Goal: Transaction & Acquisition: Purchase product/service

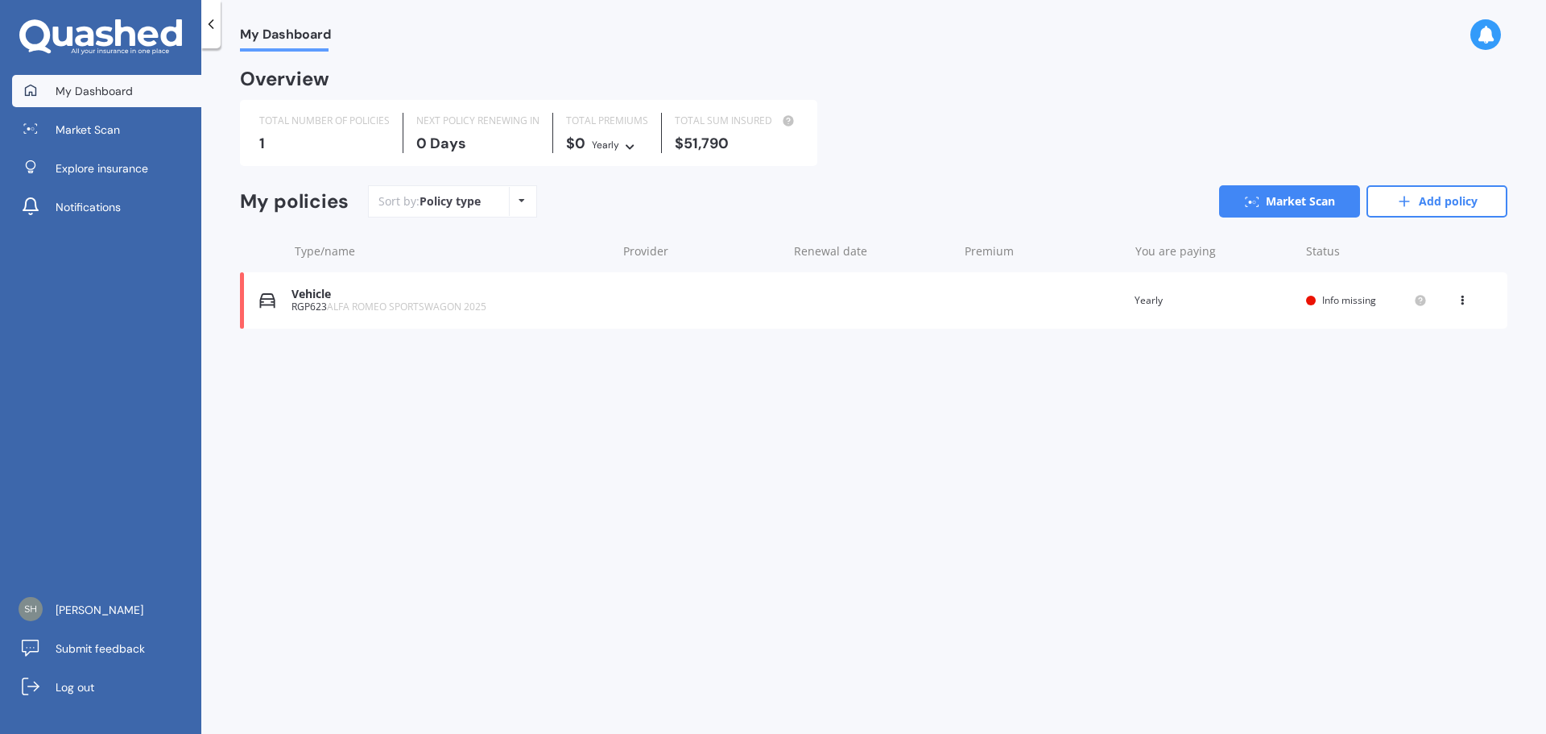
click at [318, 303] on div "RGP623 ALFA ROMEO SPORTSWAGON 2025" at bounding box center [450, 306] width 316 height 11
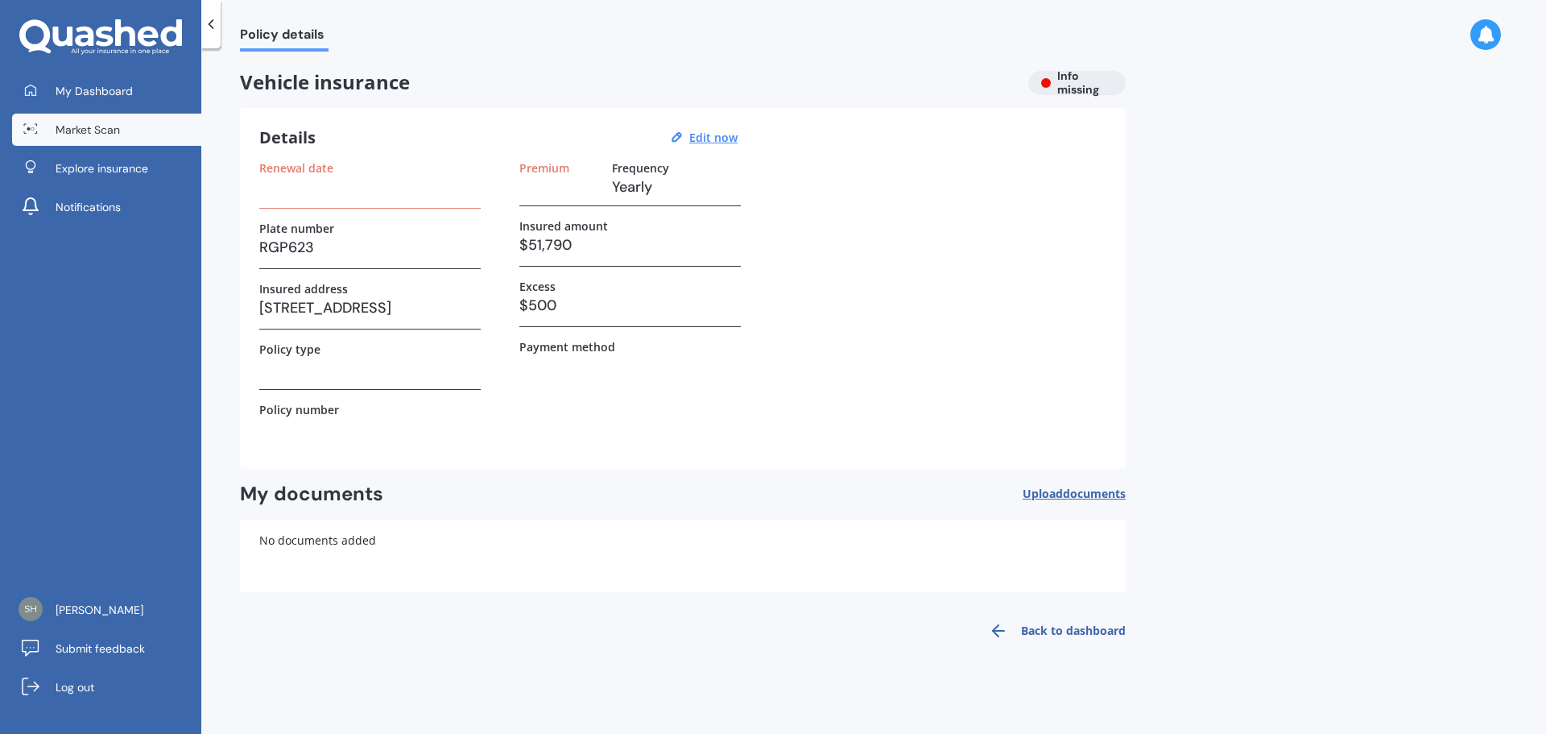
click at [104, 138] on link "Market Scan" at bounding box center [106, 130] width 189 height 32
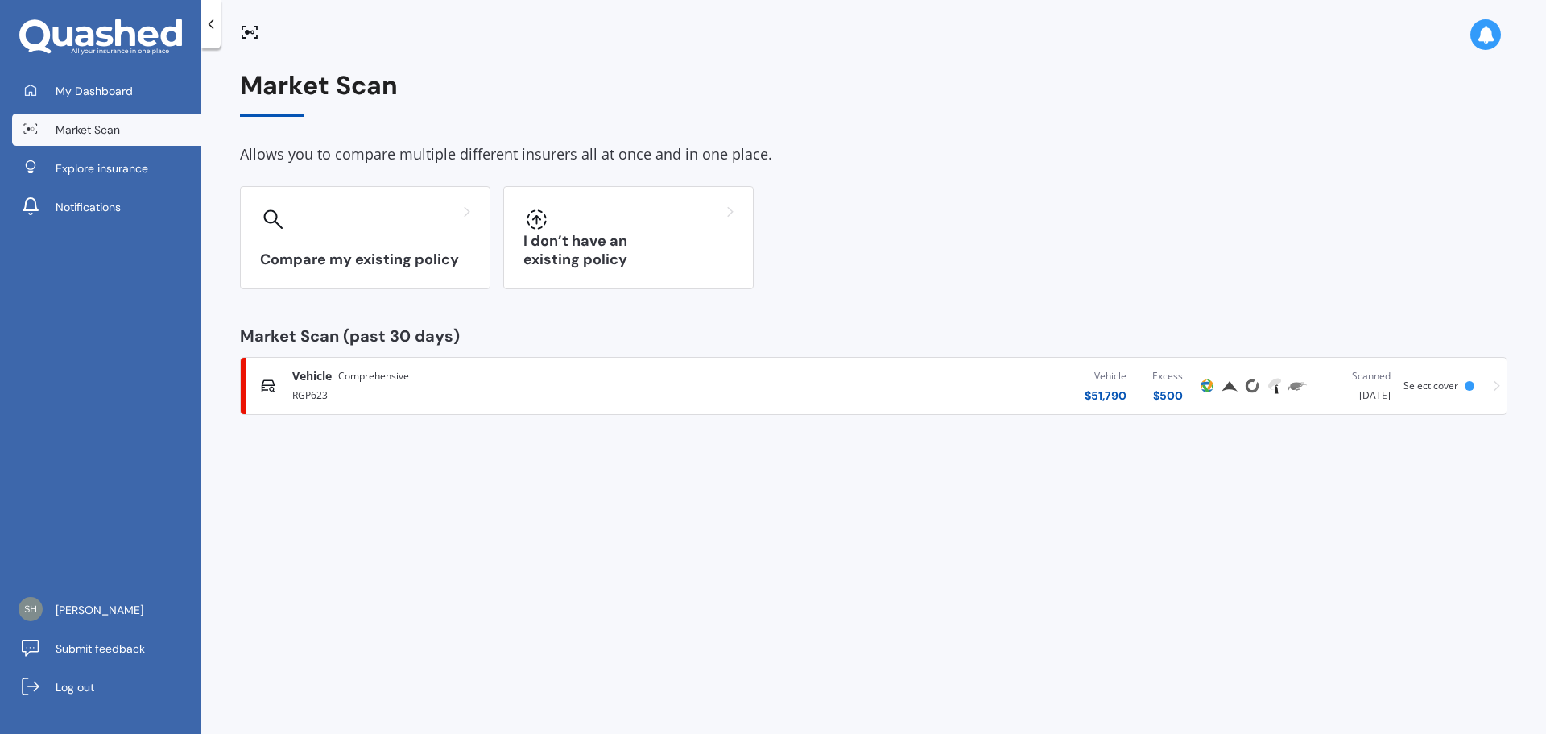
click at [325, 374] on span "Vehicle" at bounding box center [311, 376] width 39 height 16
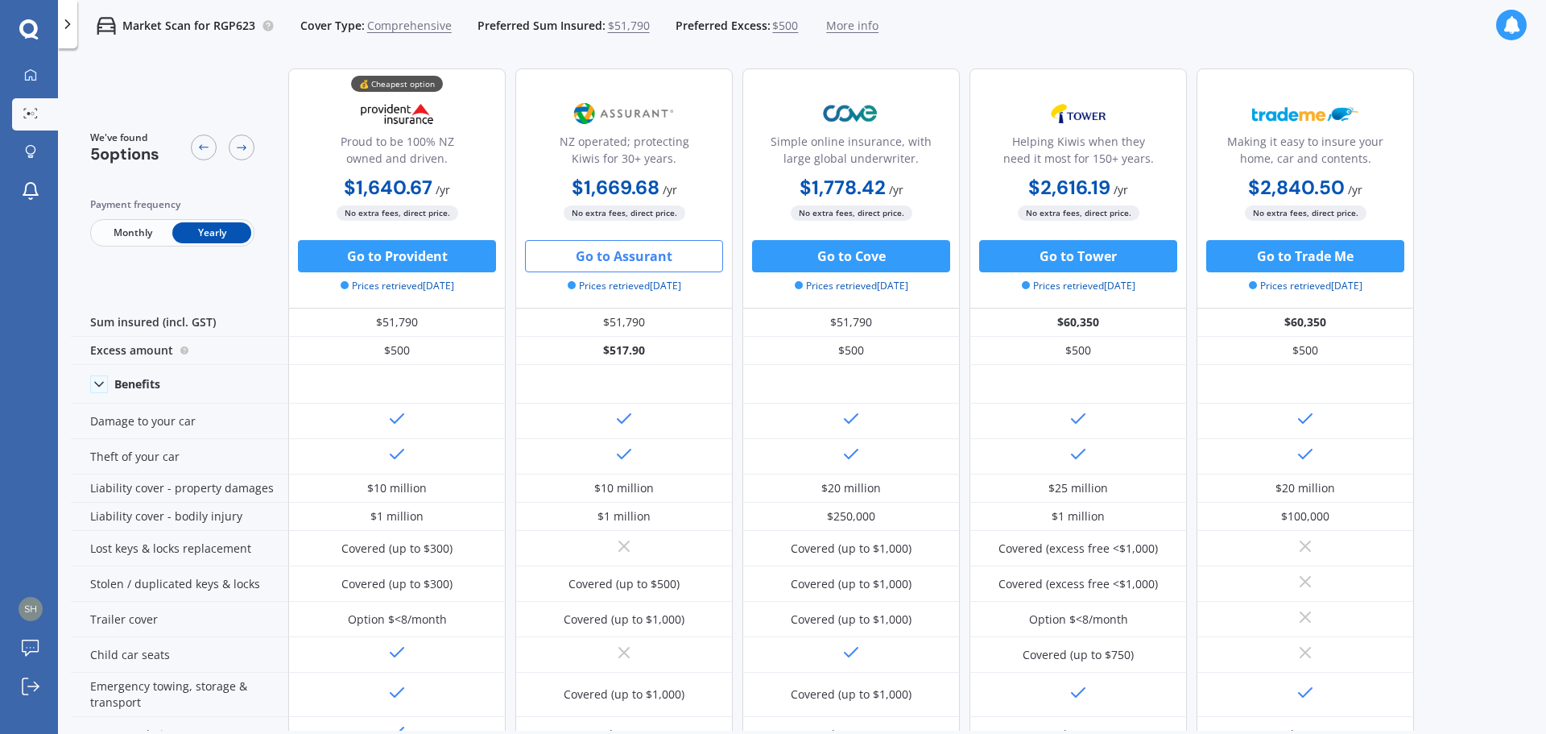
click at [635, 255] on button "Go to Assurant" at bounding box center [624, 256] width 198 height 32
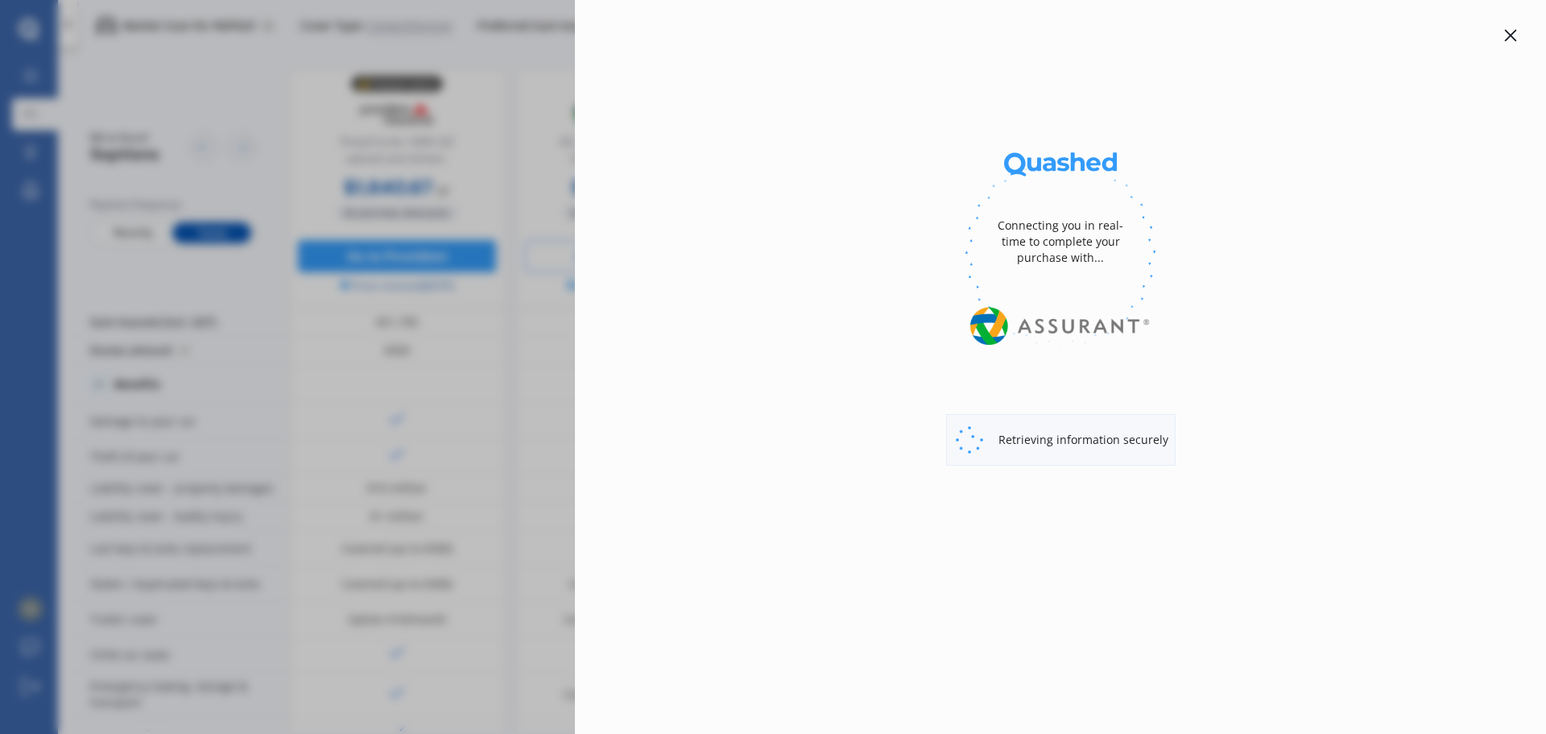
select select "full"
select select "0"
select select "Auckland City"
select select "ALFA ROMEO"
select select "SPORTSWAGON"
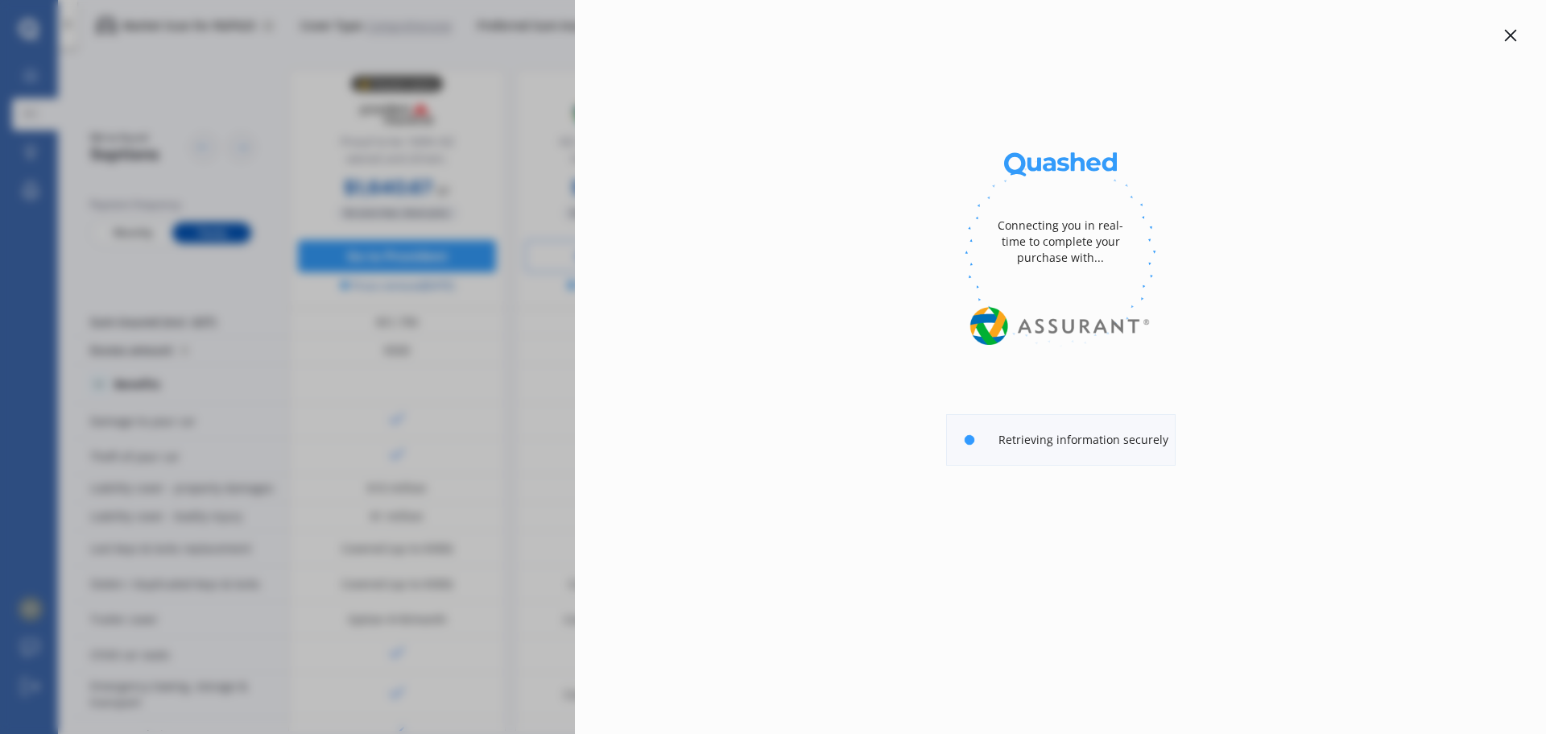
select select "(ALL OTHER)"
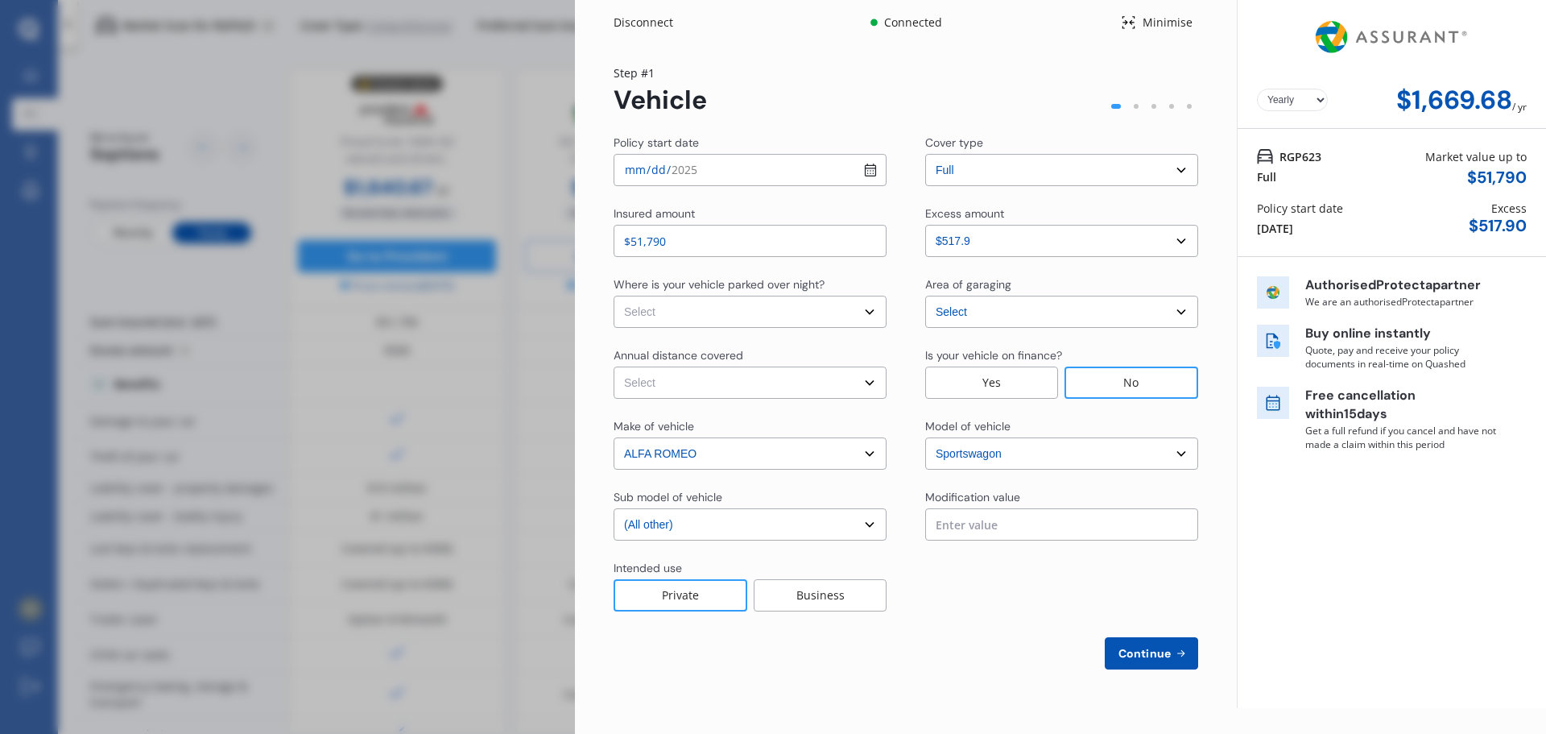
click at [874, 168] on input "2025-08-23" at bounding box center [750, 170] width 273 height 32
type input "2025-08-28"
click at [723, 306] on select "Select In a garage On own property On street or road" at bounding box center [750, 312] width 273 height 32
select select "On own property"
click at [614, 296] on select "Select In a garage On own property On street or road" at bounding box center [750, 312] width 273 height 32
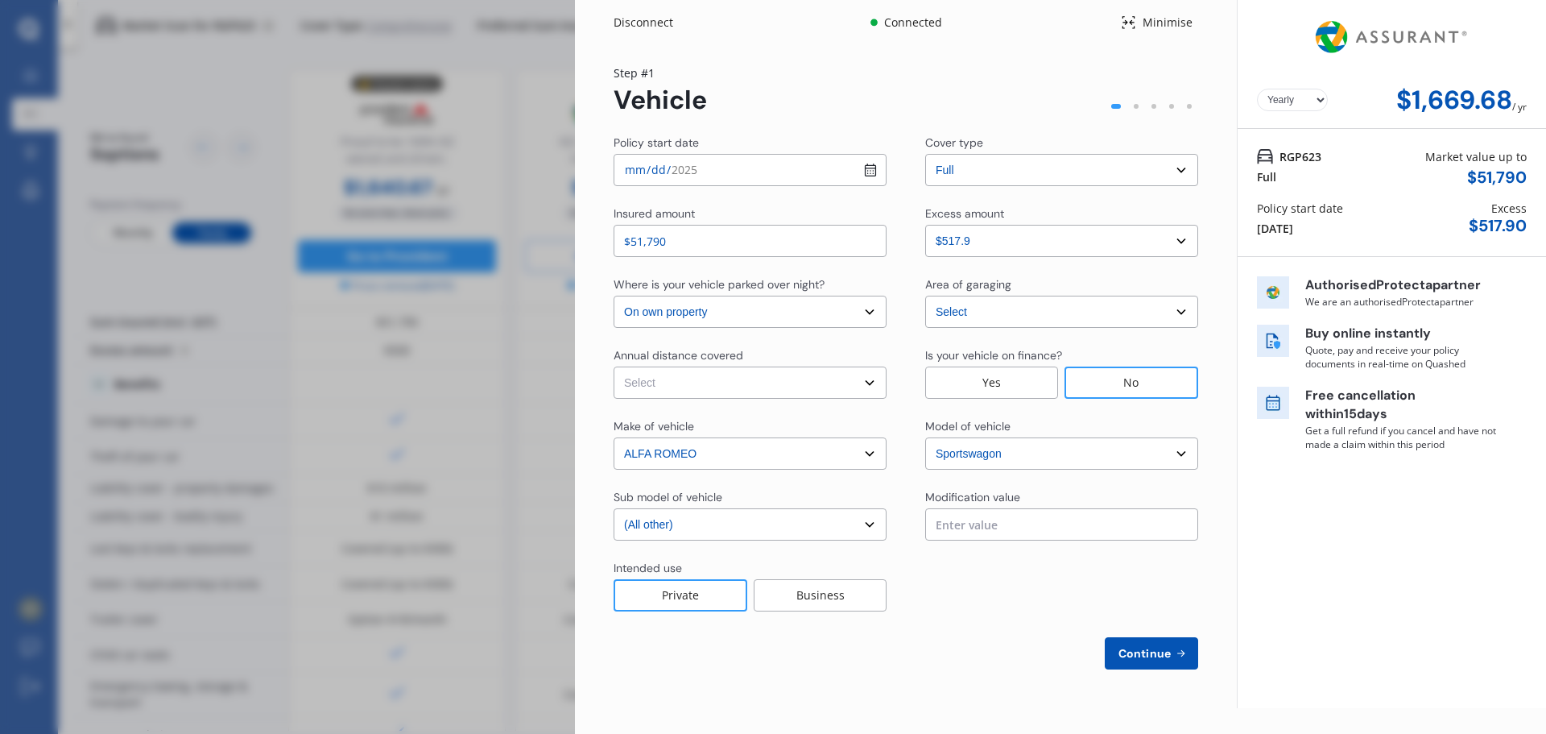
click at [710, 391] on select "Select Low (less than 15,000km per year) Average (15,000-30,000km per year) Hig…" at bounding box center [750, 382] width 273 height 32
select select "15000"
click at [614, 366] on select "Select Low (less than 15,000km per year) Average (15,000-30,000km per year) Hig…" at bounding box center [750, 382] width 273 height 32
click at [748, 527] on select "Select sub-model (All other) GTA" at bounding box center [750, 524] width 273 height 32
click at [714, 585] on div "Private" at bounding box center [681, 595] width 134 height 32
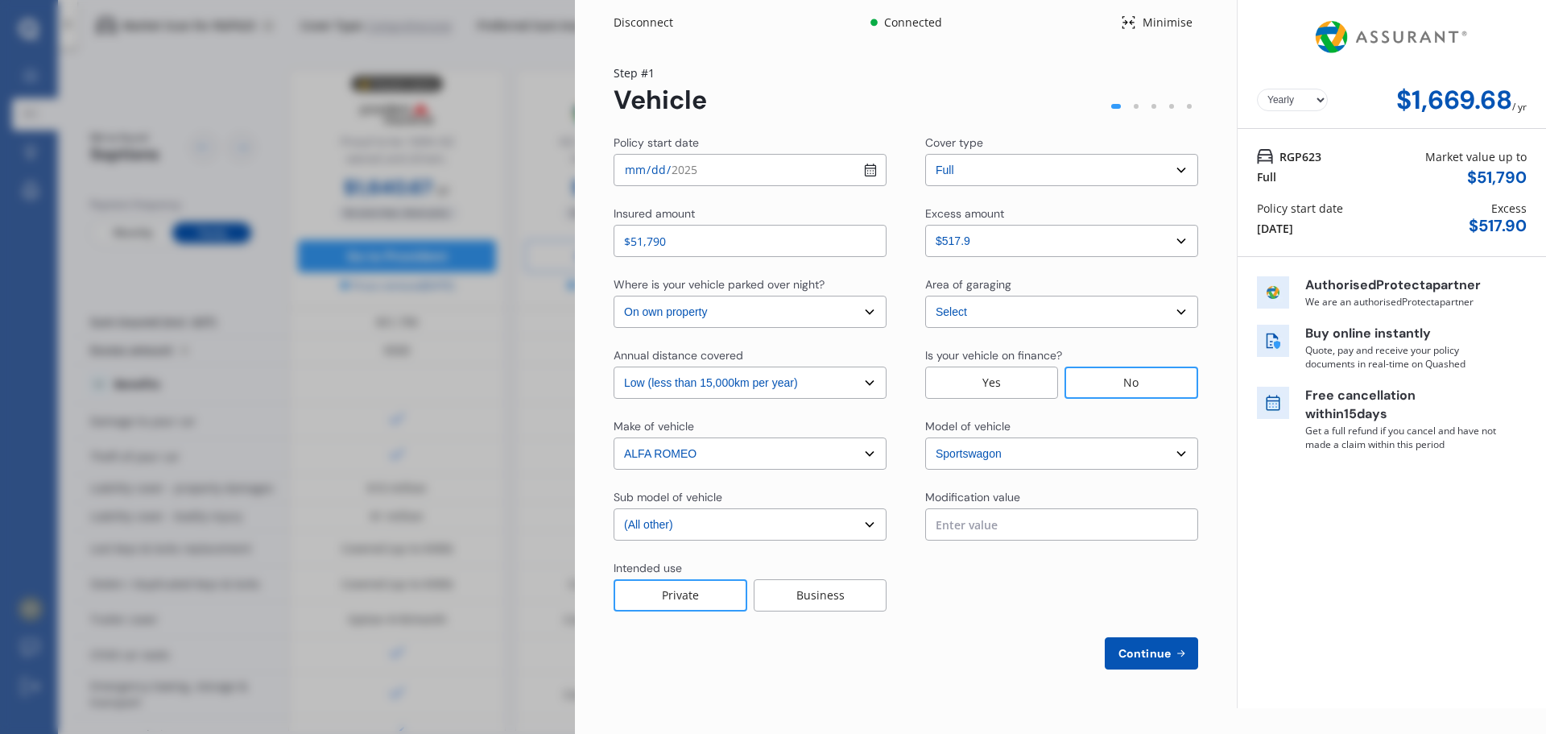
click at [1168, 452] on select "Select model 145 146 147 155 156 159 164 166 33 4c 75 90 Alfetta Berlina Brera …" at bounding box center [1061, 453] width 273 height 32
click at [1289, 584] on div "Yearly Monthly $1,669.68 / yr RGP623 Full Market value up to $ 51,790 Policy st…" at bounding box center [1391, 354] width 309 height 708
click at [1185, 456] on select "Select model 145 146 147 155 156 159 164 166 33 4c 75 90 Alfetta Berlina Brera …" at bounding box center [1061, 453] width 273 height 32
click at [1326, 581] on div "Yearly Monthly $1,669.68 / yr RGP623 Full Market value up to $ 51,790 Policy st…" at bounding box center [1391, 354] width 309 height 708
click at [1140, 658] on span "Continue" at bounding box center [1144, 653] width 59 height 13
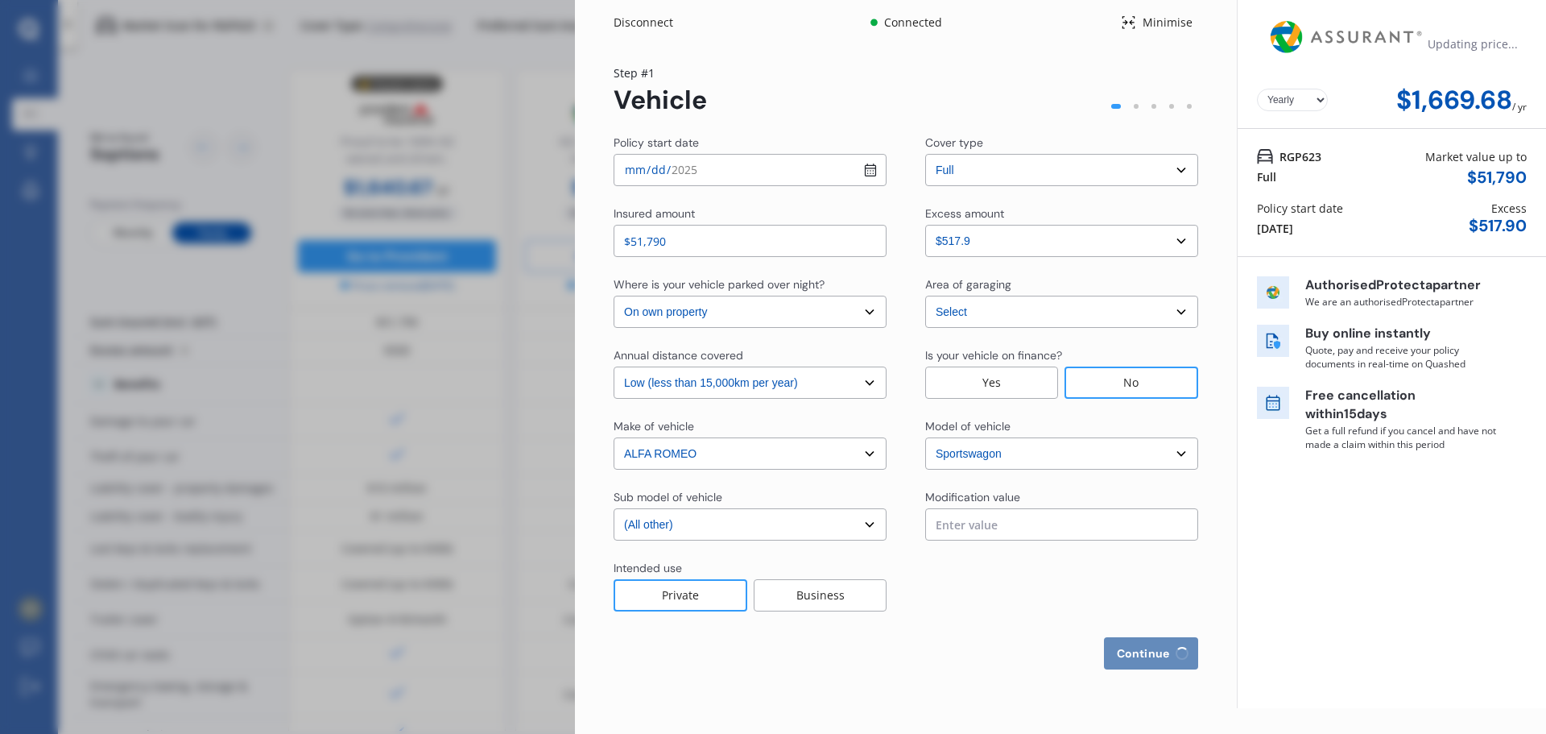
select select "Miss"
select select "17"
select select "01"
select select "1974"
select select "full"
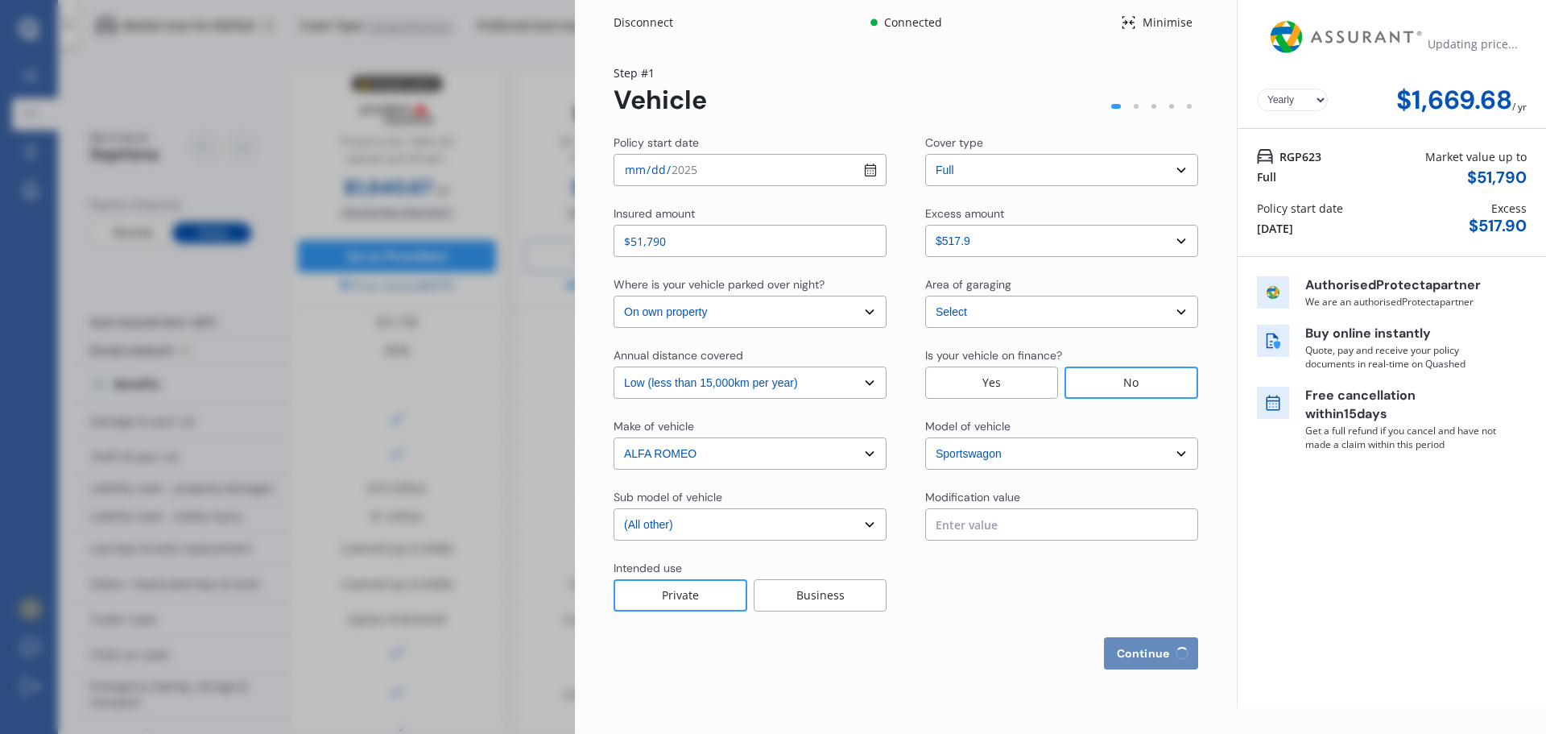
select select "more than 4 years"
select select "New Zealand"
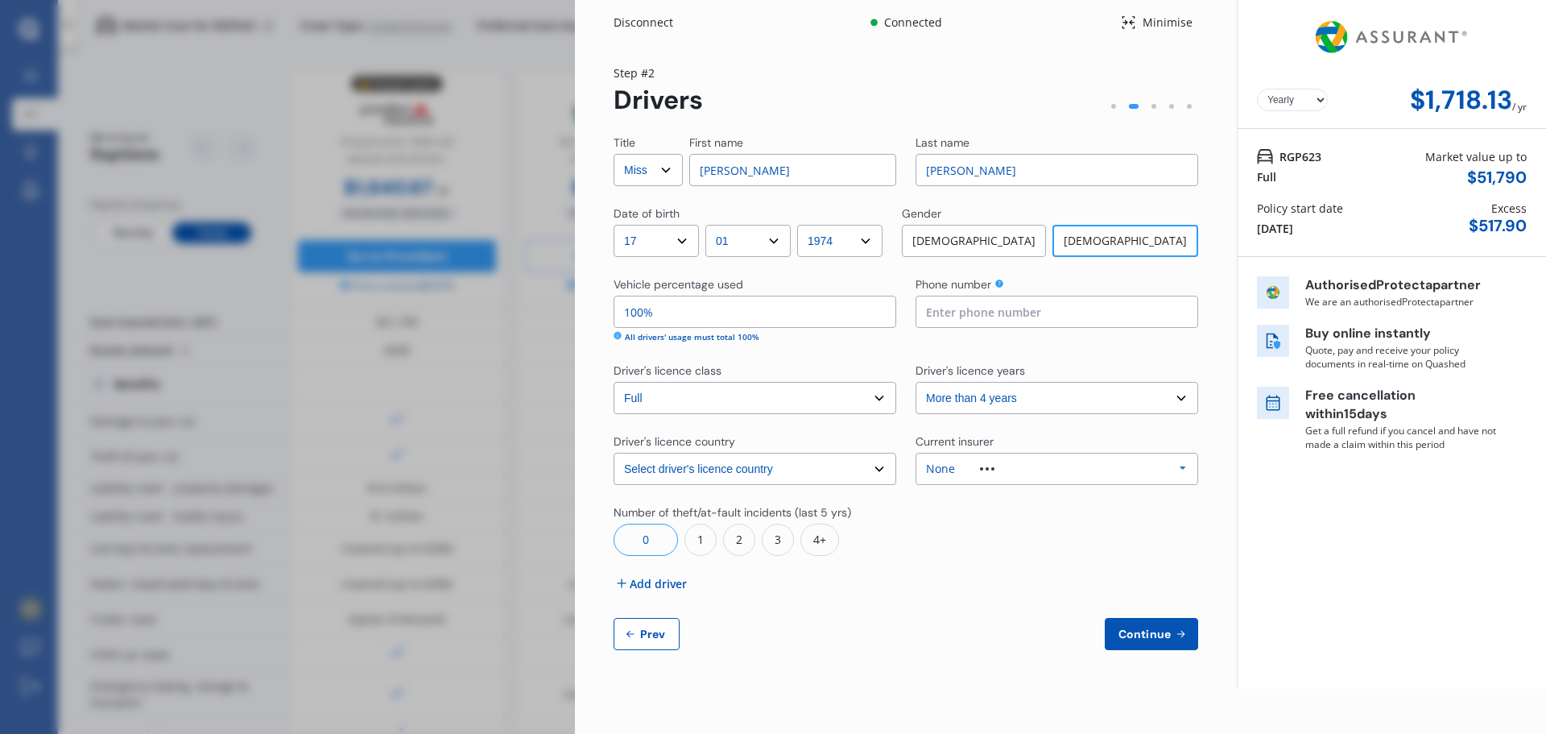
click at [649, 631] on span "Prev" at bounding box center [653, 633] width 32 height 13
select select "full"
select select "0"
select select "On own property"
select select "Auckland City"
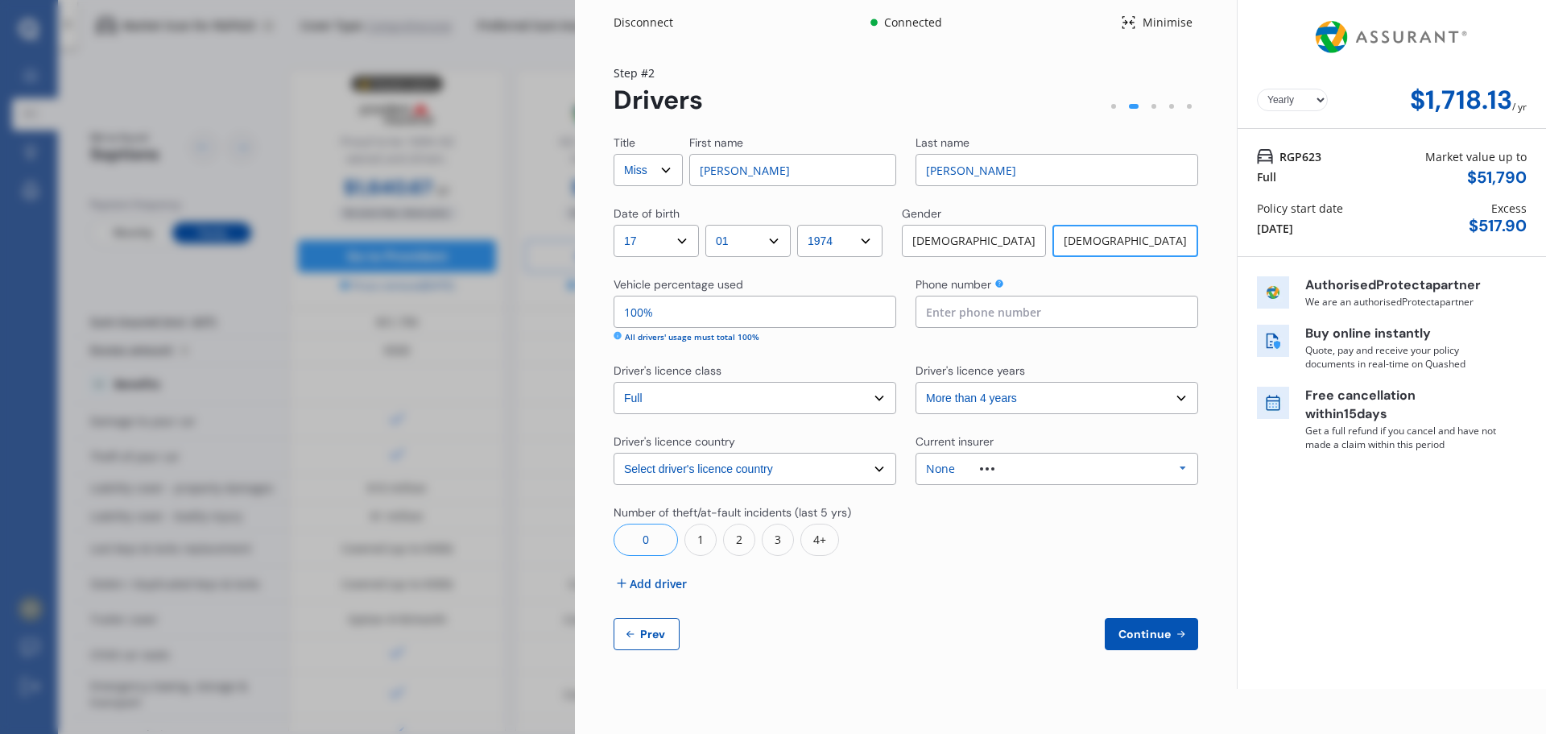
select select "15000"
select select "ALFA ROMEO"
select select "SPORTSWAGON"
select select "(ALL OTHER)"
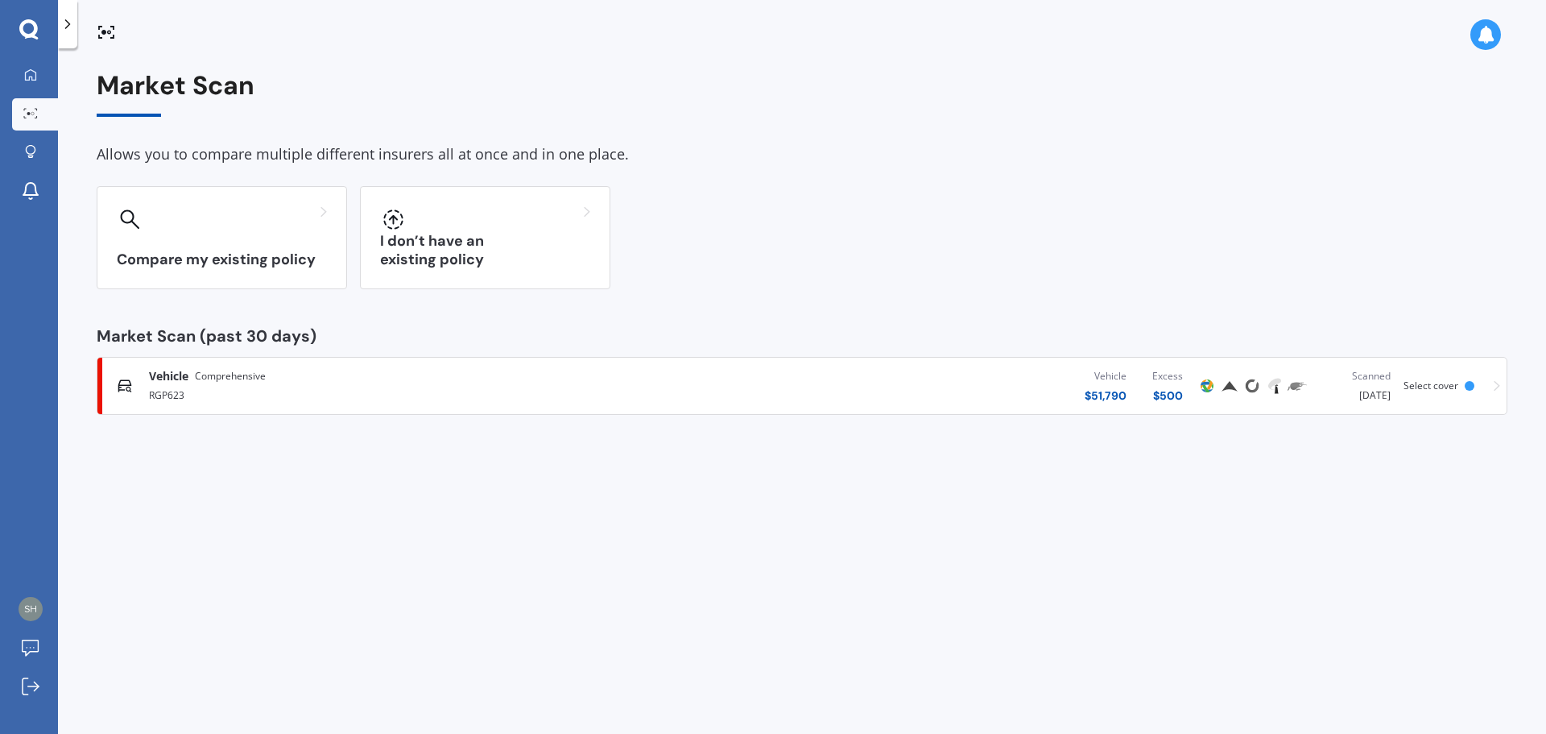
click at [176, 393] on div "RGP623" at bounding box center [402, 393] width 507 height 19
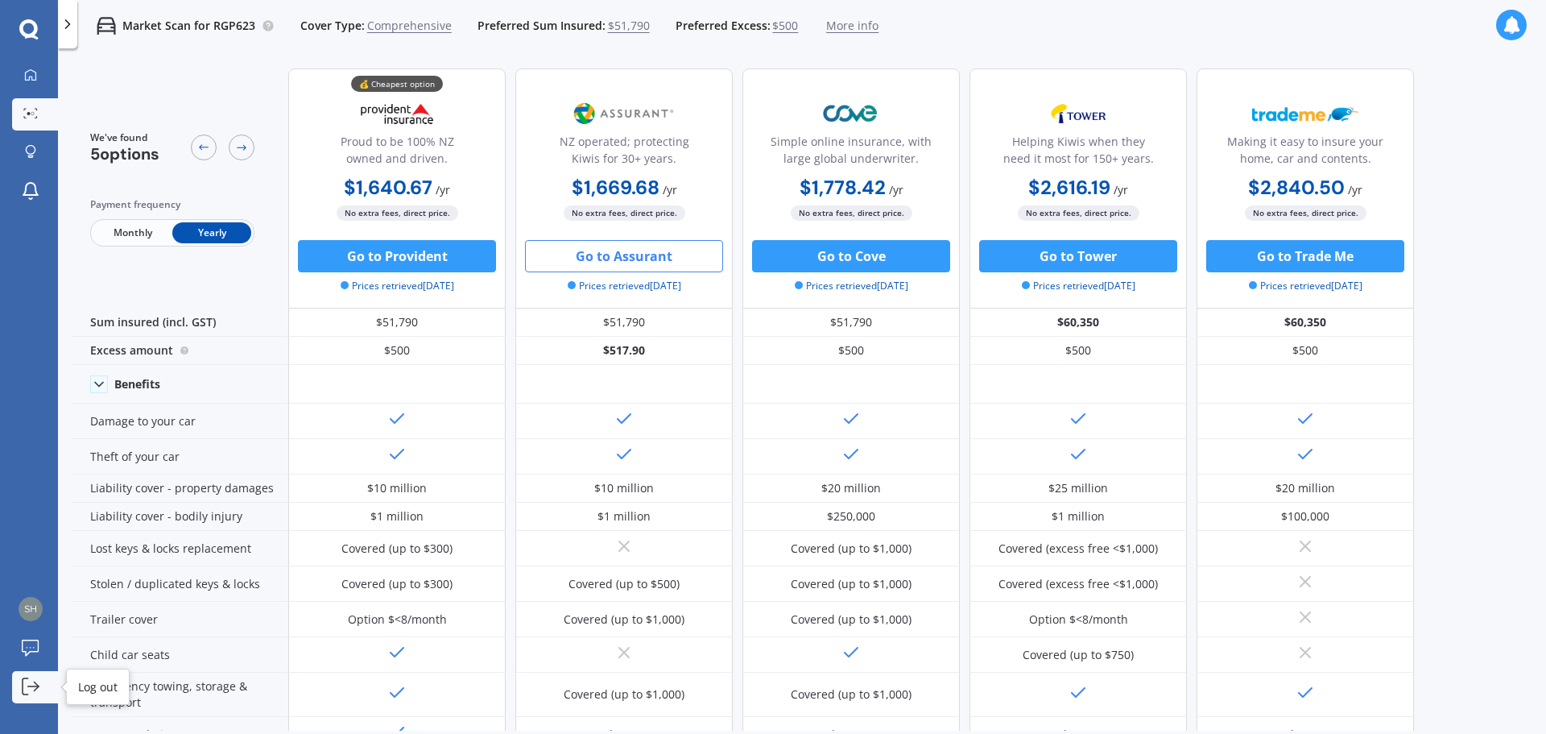
click at [31, 685] on icon at bounding box center [31, 686] width 18 height 18
